Goal: Entertainment & Leisure: Consume media (video, audio)

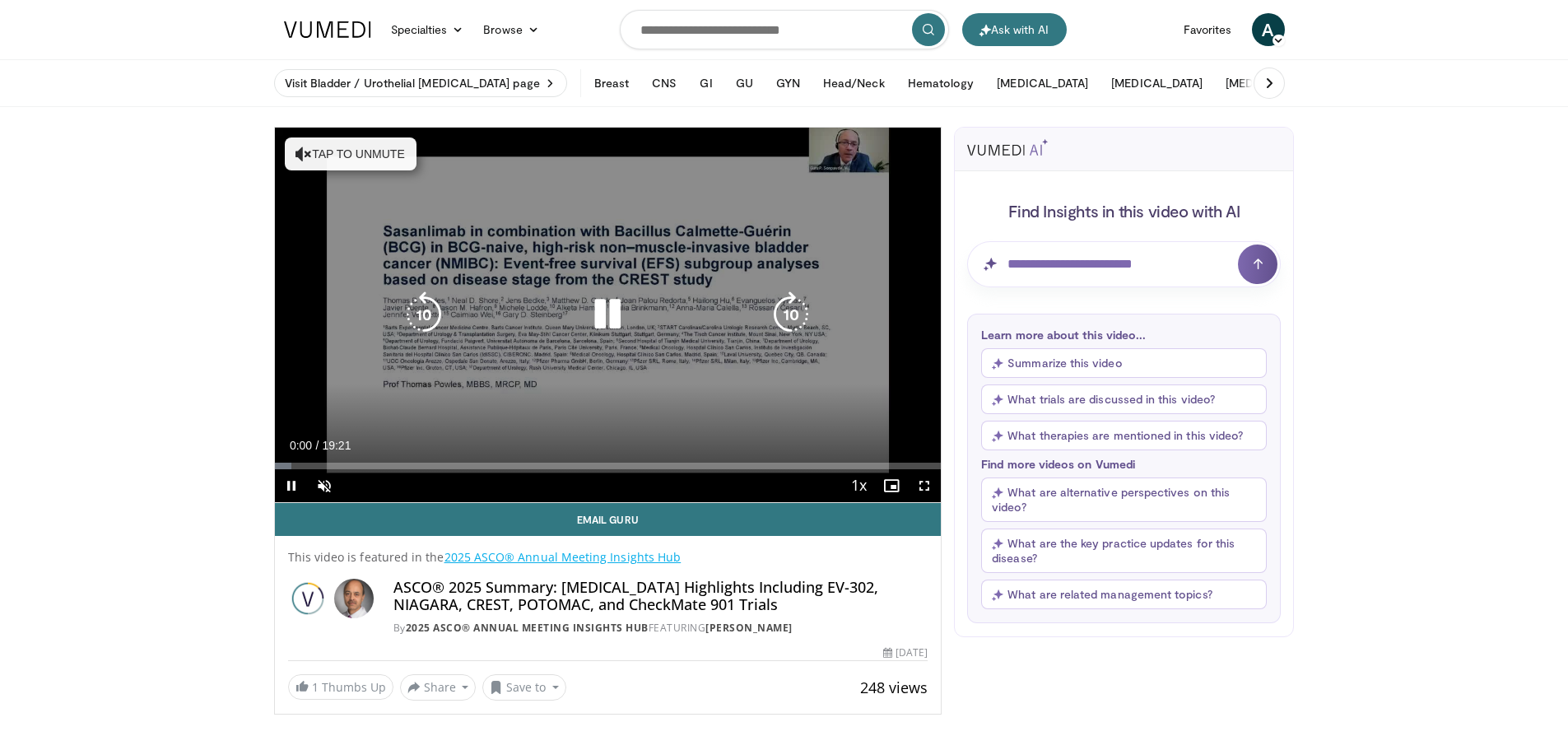
click at [308, 155] on icon "Video Player" at bounding box center [304, 154] width 17 height 17
drag, startPoint x: 924, startPoint y: 489, endPoint x: 924, endPoint y: 589, distance: 100.0
click at [924, 489] on span "Video Player" at bounding box center [925, 486] width 33 height 33
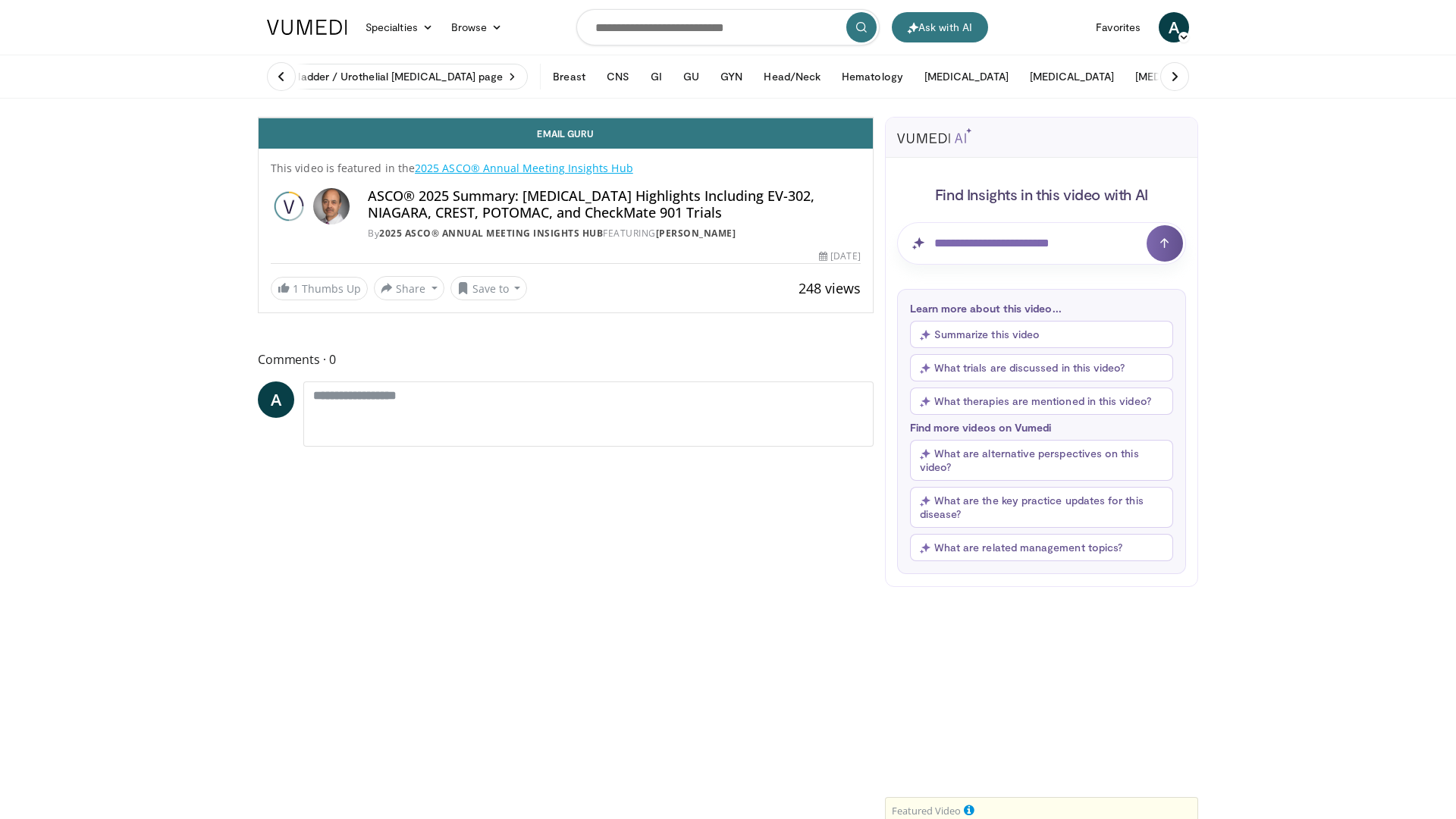
click at [586, 139] on icon "Video Player" at bounding box center [566, 118] width 43 height 43
click at [873, 118] on span "Video Player" at bounding box center [858, 102] width 31 height 31
